Goal: Find specific page/section: Find specific page/section

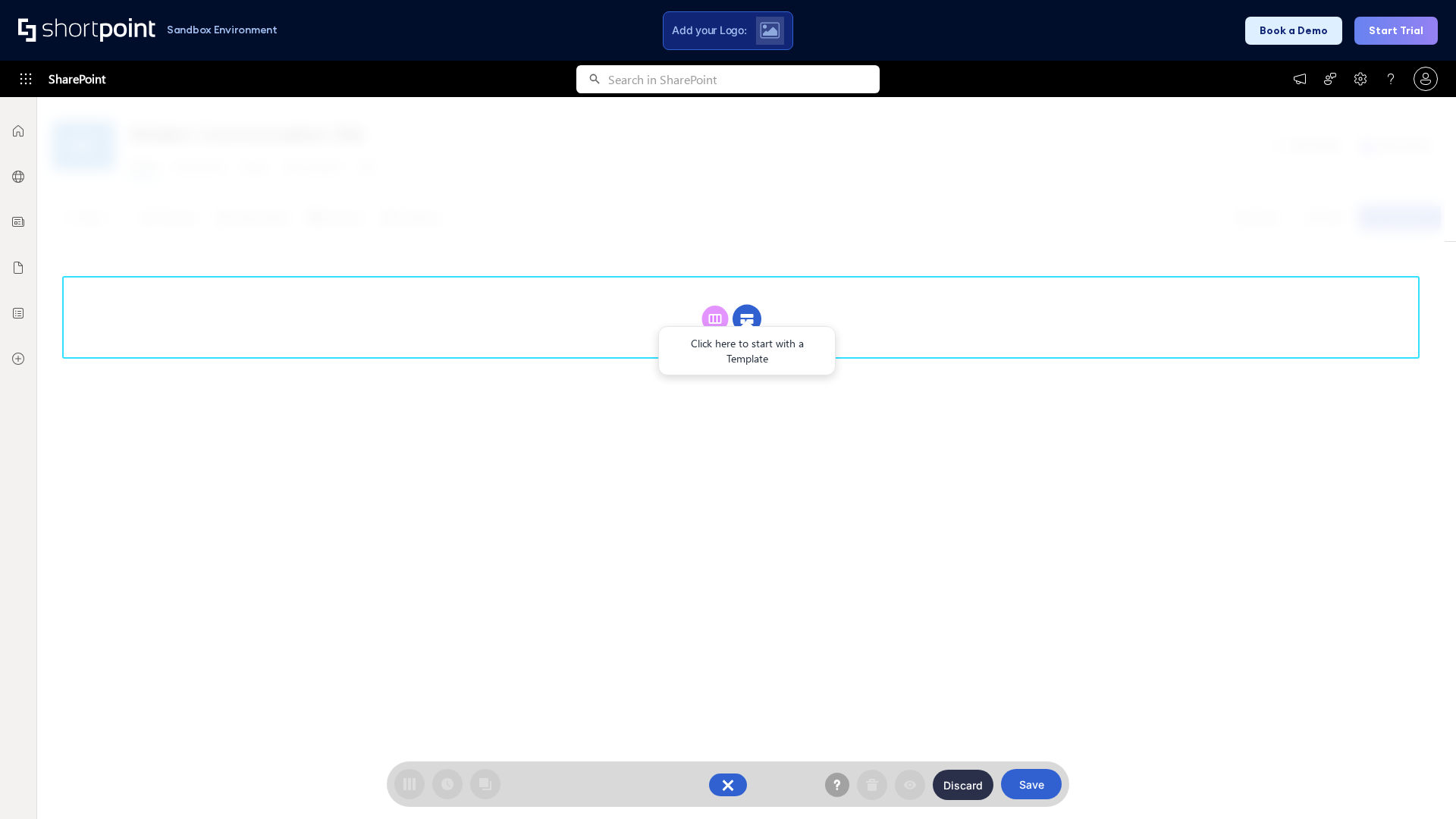
click at [747, 319] on circle at bounding box center [747, 319] width 28 height 28
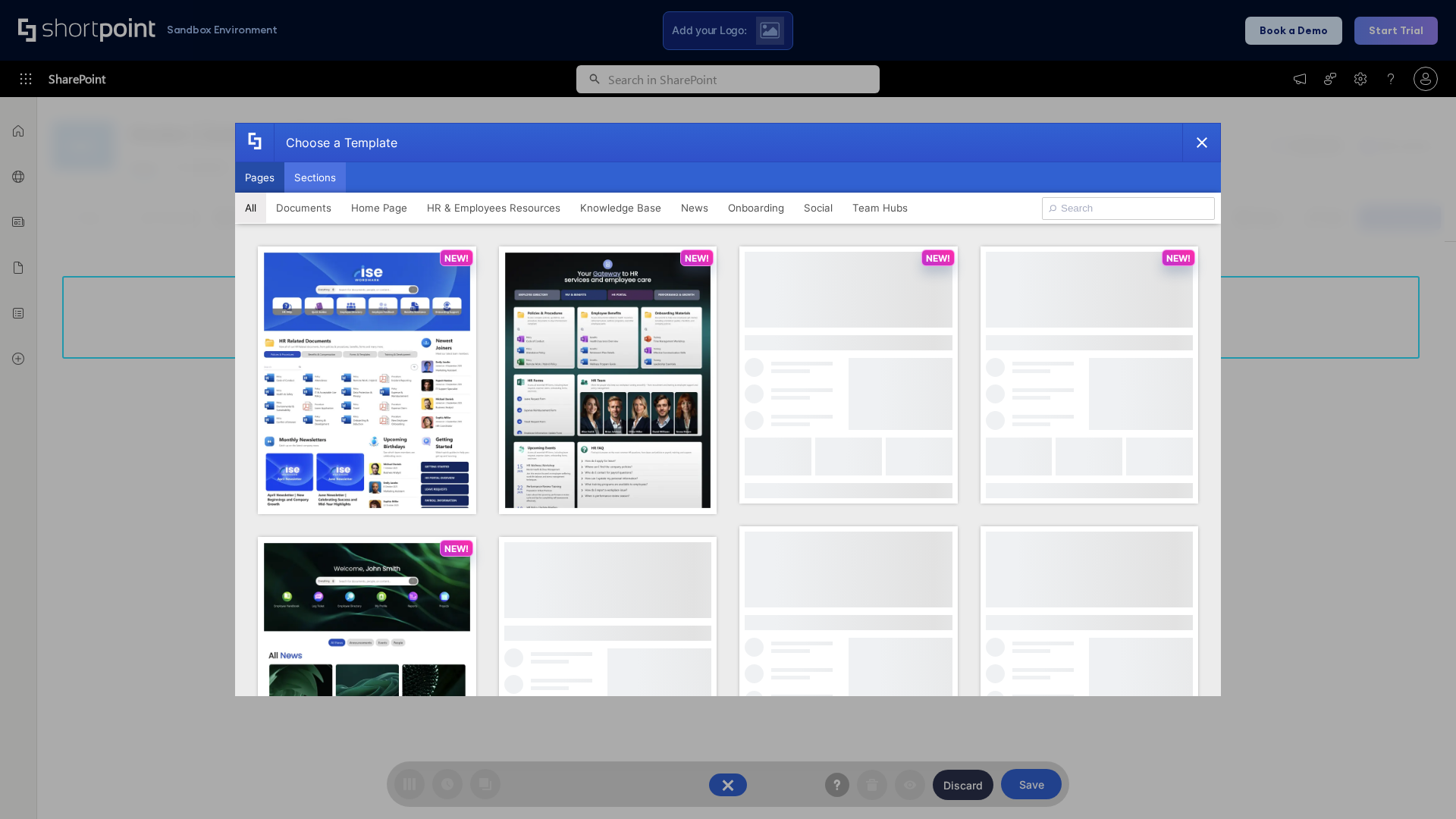
click at [315, 177] on button "Sections" at bounding box center [315, 177] width 62 height 30
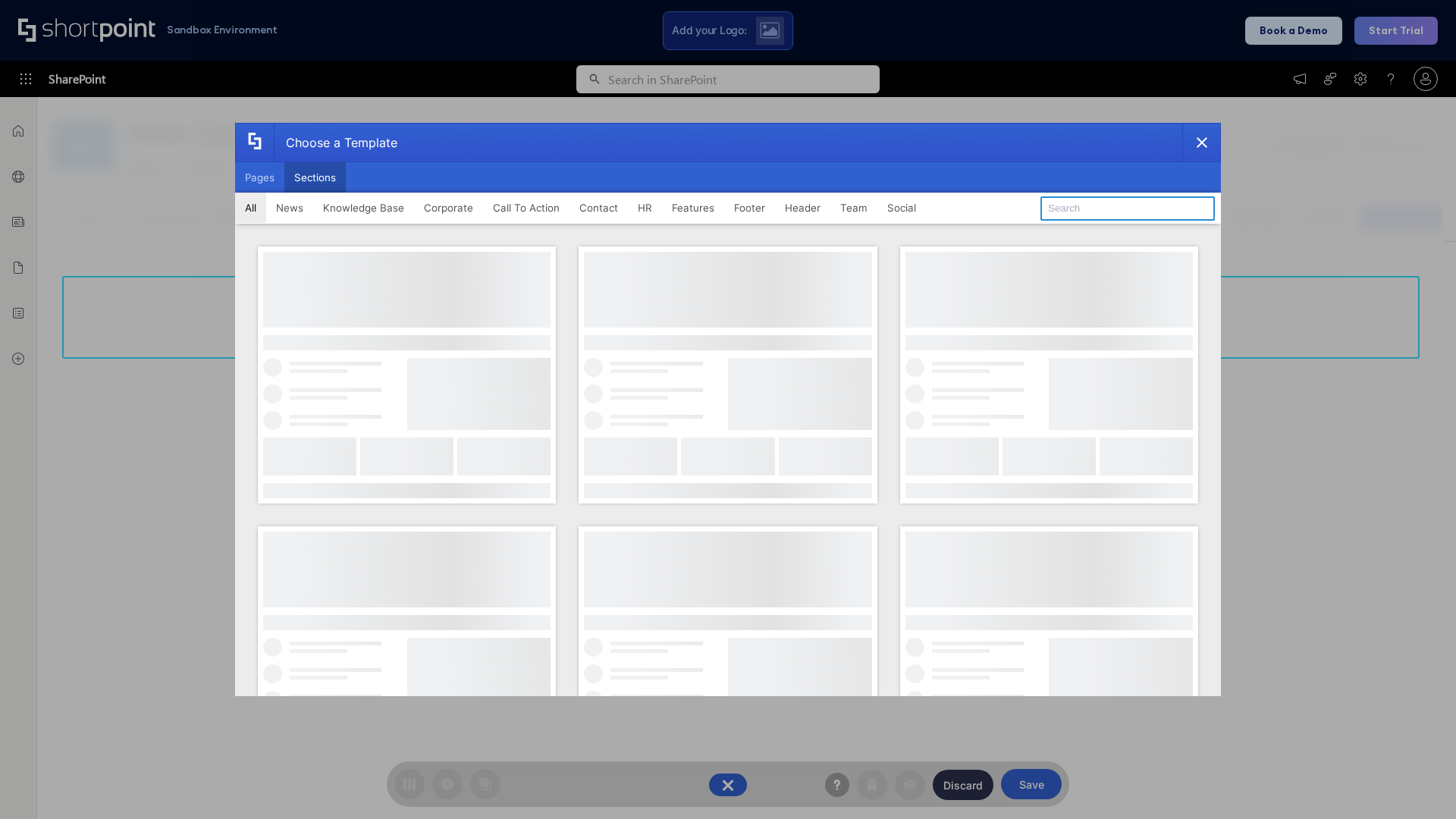
type input "Articles 2"
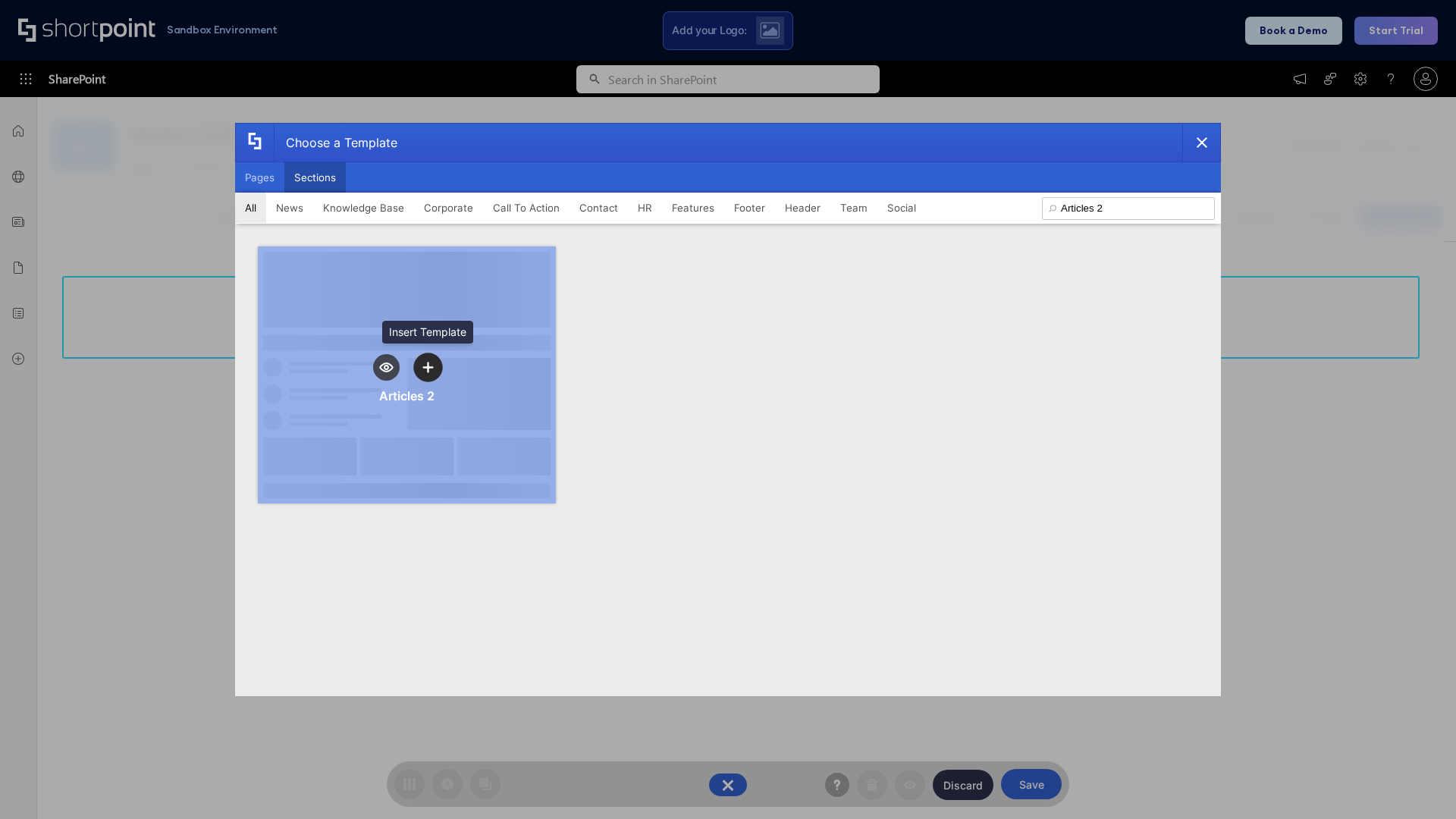
click at [428, 367] on icon "template selector" at bounding box center [427, 366] width 10 height 10
